Goal: Task Accomplishment & Management: Use online tool/utility

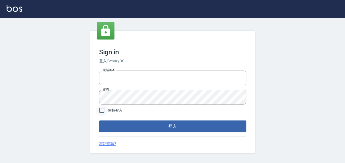
type input "22257997"
click at [99, 108] on input "保持登入" at bounding box center [102, 111] width 12 height 12
checkbox input "true"
click at [159, 134] on div "Sign in 登入 BeautyOS 電話號碼 [PHONE_NUMBER] 電話號碼 密碼 密碼 保持登入 登入 忘記密碼?" at bounding box center [172, 92] width 165 height 123
click at [159, 130] on button "登入" at bounding box center [172, 127] width 147 height 12
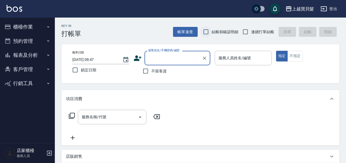
click at [204, 31] on input "結帳前確認明細" at bounding box center [206, 32] width 12 height 12
checkbox input "true"
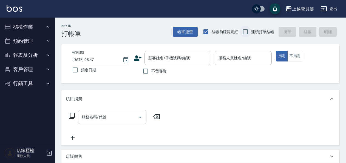
click at [244, 34] on input "連續打單結帳" at bounding box center [246, 32] width 12 height 12
checkbox input "true"
click at [23, 56] on button "報表及分析" at bounding box center [27, 55] width 51 height 14
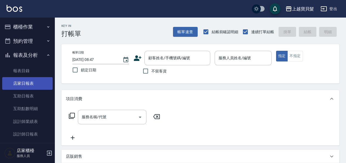
click at [23, 84] on link "店家日報表" at bounding box center [27, 83] width 51 height 13
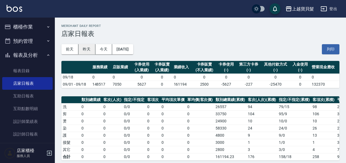
click at [87, 50] on button "昨天" at bounding box center [87, 49] width 17 height 10
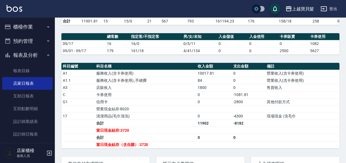
scroll to position [82, 0]
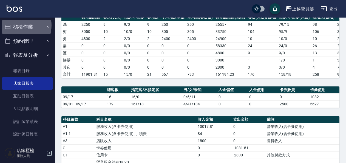
click at [18, 25] on button "櫃檯作業" at bounding box center [27, 27] width 51 height 14
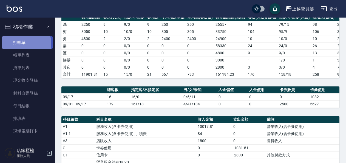
click at [21, 44] on link "打帳單" at bounding box center [27, 42] width 51 height 13
